Goal: Task Accomplishment & Management: Use online tool/utility

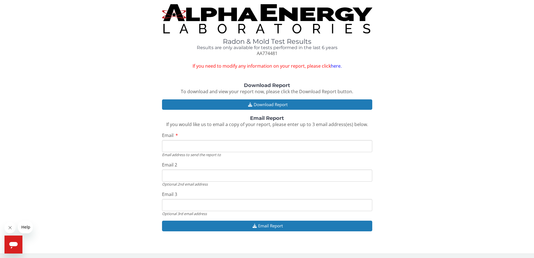
click at [191, 147] on input "Email" at bounding box center [267, 146] width 210 height 12
type input "[EMAIL_ADDRESS][PERSON_NAME][DOMAIN_NAME]"
click at [215, 177] on input "[EMAIL_ADDRESS][PERSON_NAME][DOMAIN_NAME]" at bounding box center [267, 175] width 210 height 12
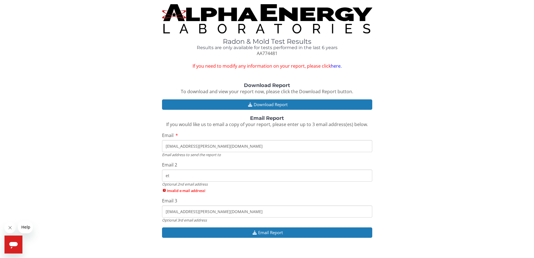
type input "e"
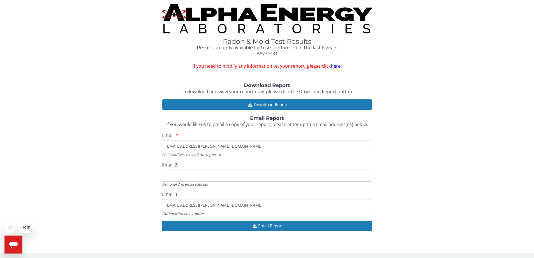
click at [221, 205] on input "[EMAIL_ADDRESS][PERSON_NAME][DOMAIN_NAME]" at bounding box center [267, 205] width 210 height 12
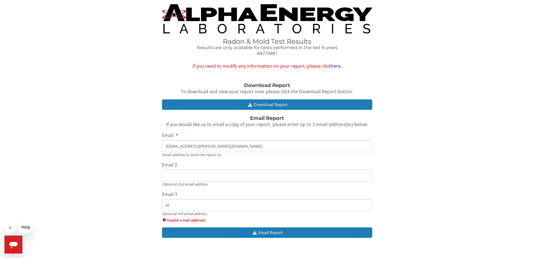
type input "e"
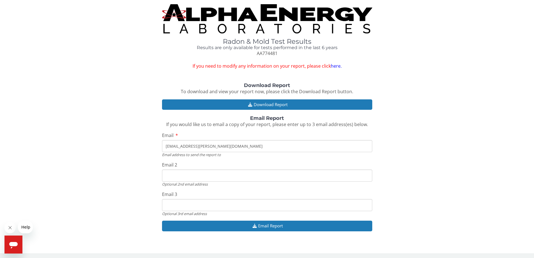
scroll to position [1, 0]
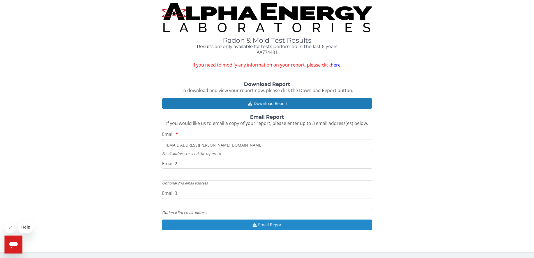
click at [275, 224] on button "Email Report" at bounding box center [267, 224] width 210 height 10
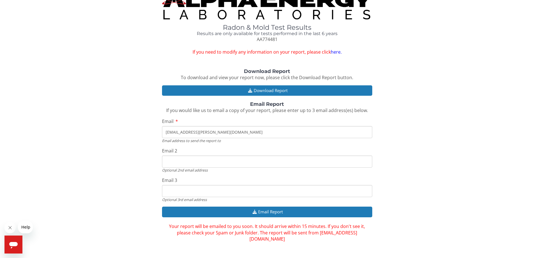
scroll to position [0, 0]
